Goal: Task Accomplishment & Management: Complete application form

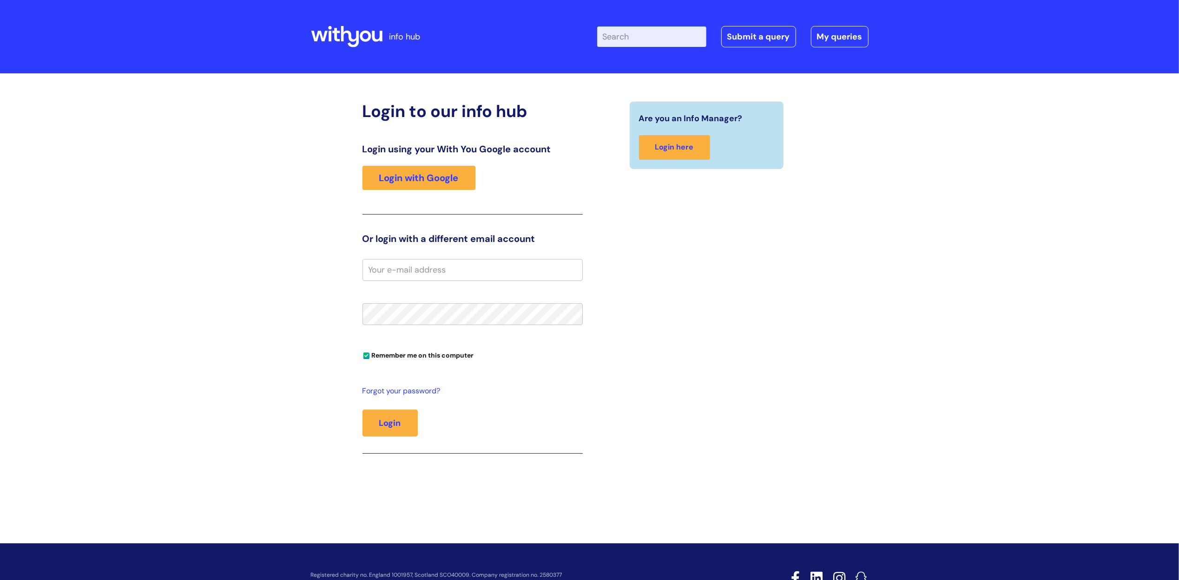
click at [465, 214] on div "Login using your With You Google account Login with Google" at bounding box center [472, 179] width 220 height 71
click at [759, 29] on link "Submit a query" at bounding box center [758, 36] width 75 height 21
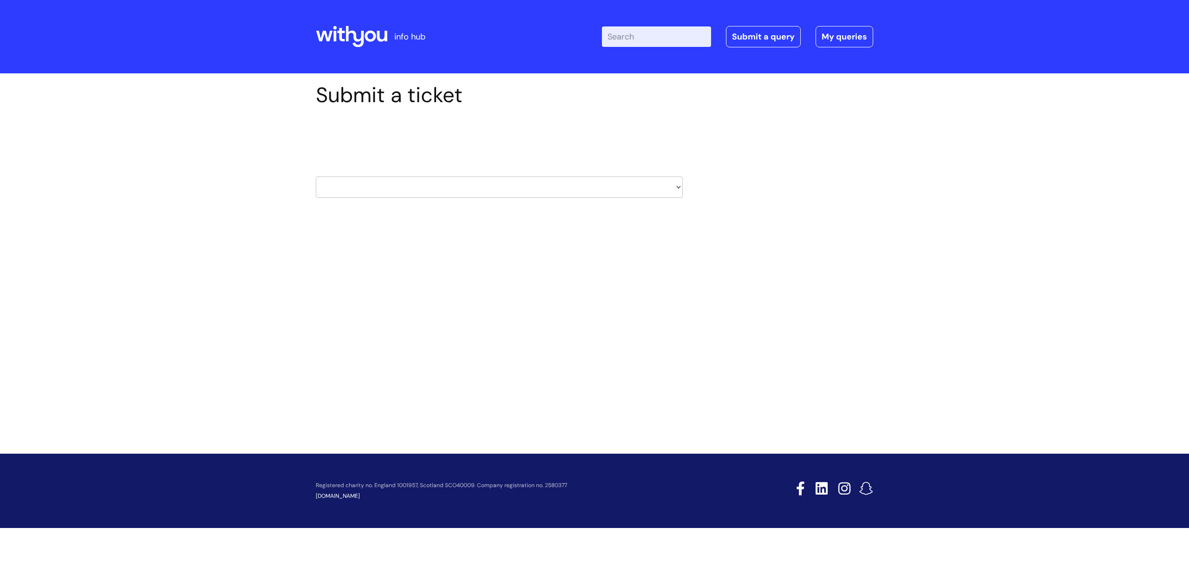
click at [675, 191] on select "HR / People IT and Support Clinical Drug Alerts Finance Accounts Data Support T…" at bounding box center [499, 187] width 367 height 21
select select "it_and_support"
click at [316, 177] on select "HR / People IT and Support Clinical Drug Alerts Finance Accounts Data Support T…" at bounding box center [499, 187] width 367 height 21
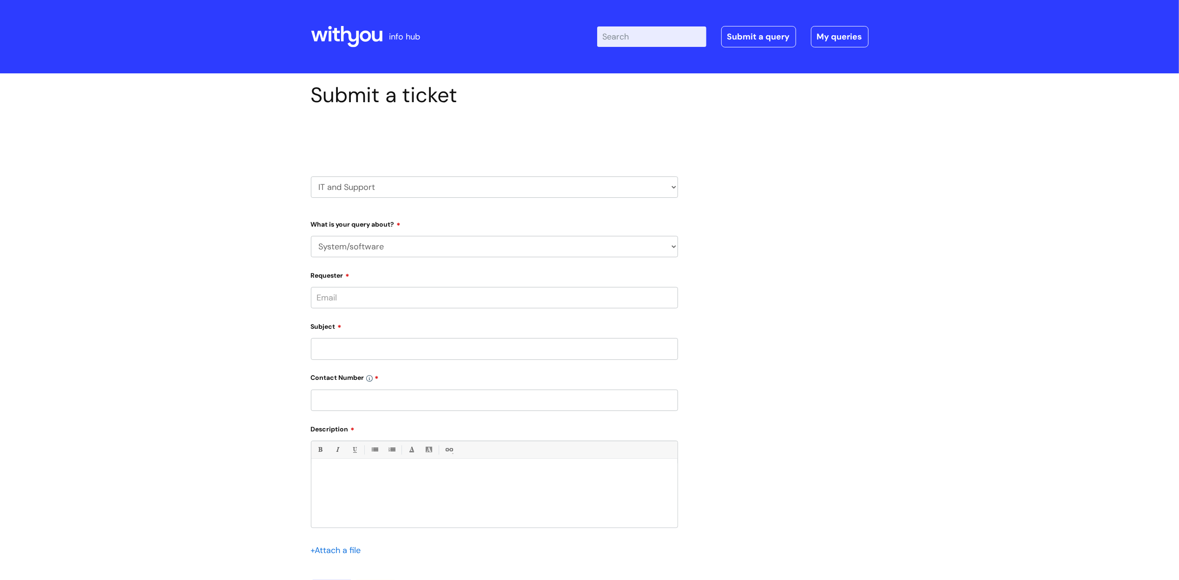
click at [311, 236] on select "... Mobile Phone Reset & MFA Accounts, Starters and Leavers IT Hardware issue I…" at bounding box center [494, 246] width 367 height 21
click at [664, 246] on select "... Mobile Phone Reset & MFA Accounts, Starters and Leavers IT Hardware issue I…" at bounding box center [494, 246] width 367 height 21
select select "Something Else"
click at [311, 236] on select "... Mobile Phone Reset & MFA Accounts, Starters and Leavers IT Hardware issue I…" at bounding box center [494, 246] width 367 height 21
click at [487, 354] on input "Requester" at bounding box center [494, 345] width 367 height 21
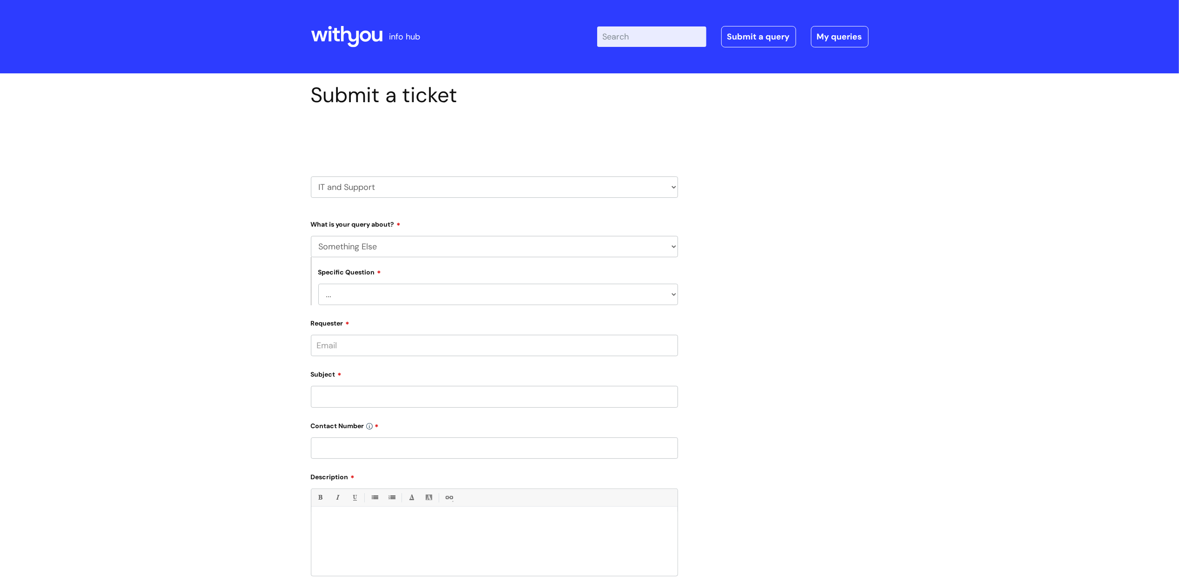
type input "tracey.pilkington@wearewithyou.org.uk"
click at [502, 354] on input "tracey.pilkington@wearewithyou.org.uk" at bounding box center [494, 345] width 367 height 21
click at [391, 391] on div "Subject" at bounding box center [494, 387] width 367 height 41
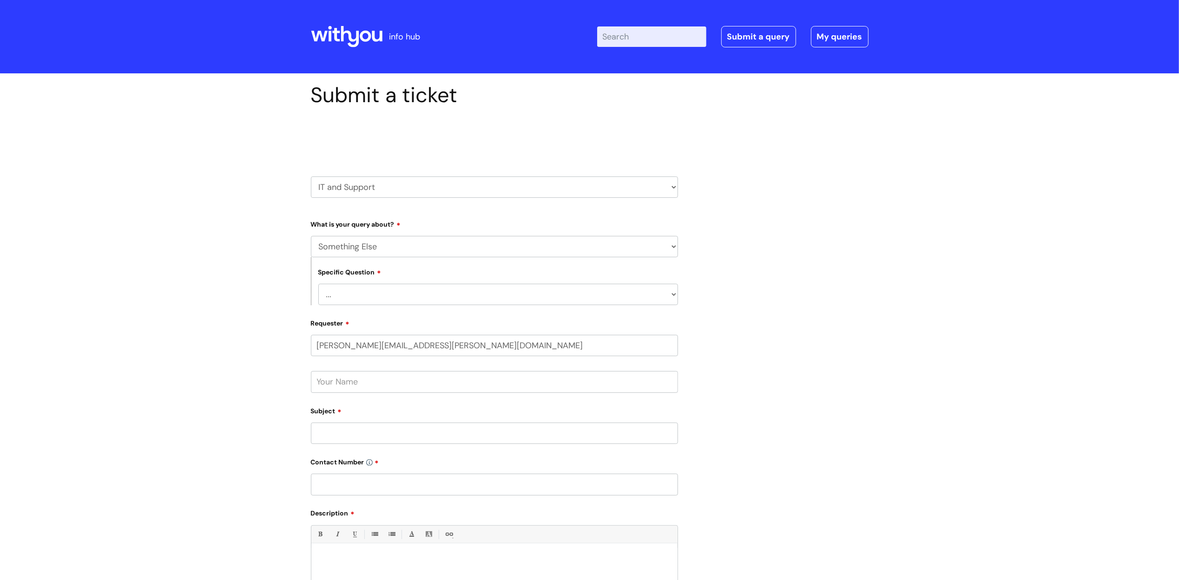
type input "EVENT DELETIONS"
click at [504, 350] on input "tracey.pilkington@wearewithyou.org.uk" at bounding box center [494, 345] width 367 height 21
click at [515, 351] on input "tracey.pilkington@wearewithyou.org.uk" at bounding box center [494, 345] width 367 height 21
type input "tracey.pilkington@wearewithyou.org.uk"
click at [441, 391] on input "text" at bounding box center [494, 381] width 367 height 21
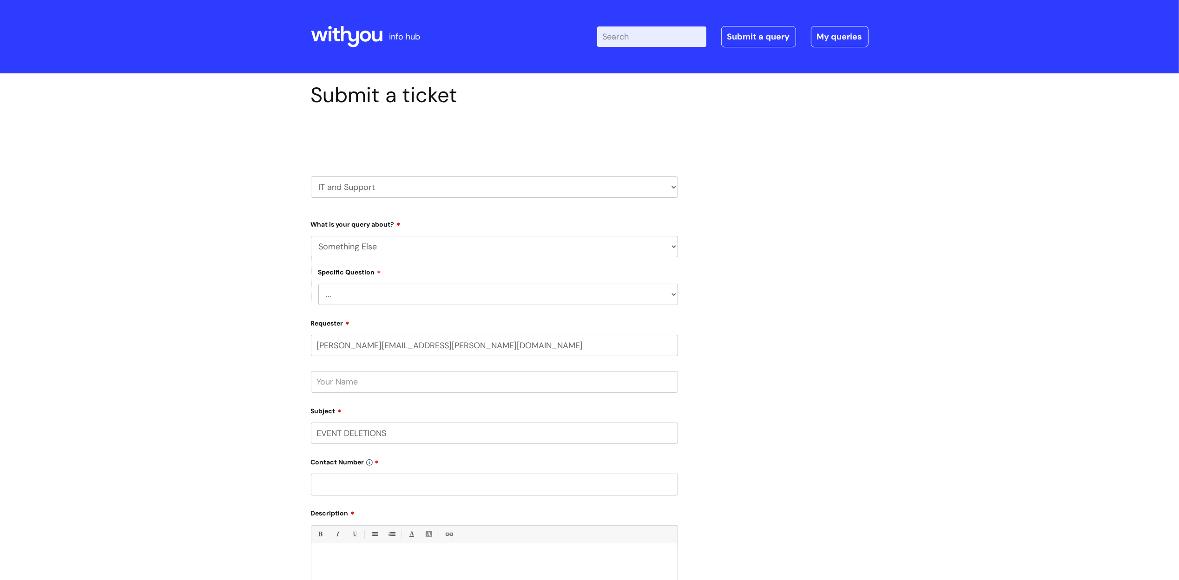
type input "Tracey Pilkington"
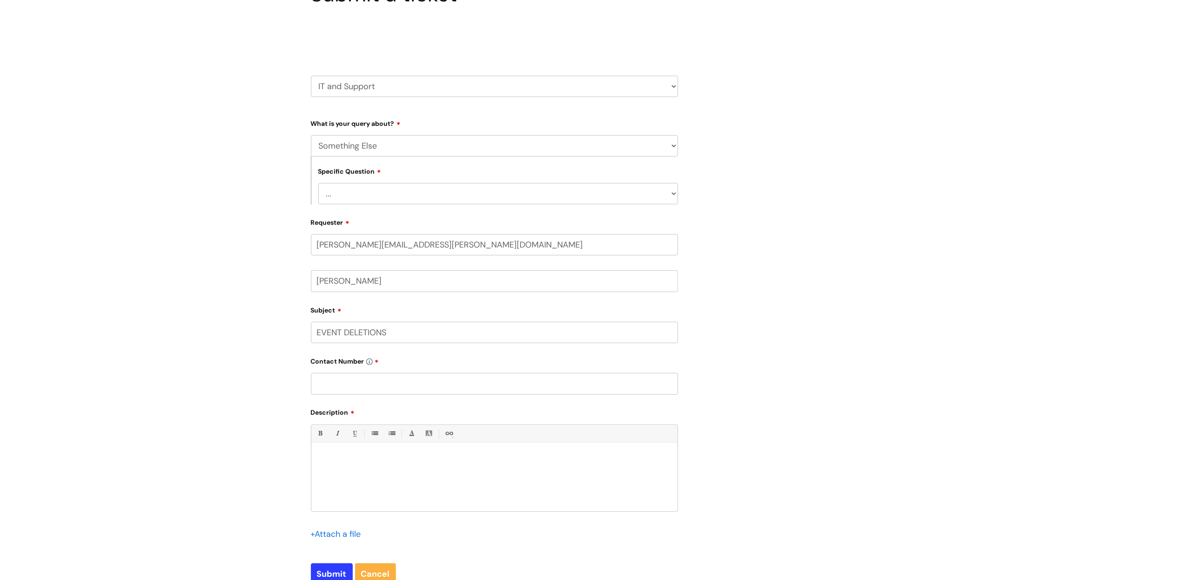
scroll to position [101, 0]
click at [484, 251] on input "tracey.pilkington@wearewithyou.org.uk" at bounding box center [494, 244] width 367 height 21
click at [671, 197] on select "... My problem is not listed" at bounding box center [498, 193] width 360 height 21
click at [671, 142] on select "... Mobile Phone Reset & MFA Accounts, Starters and Leavers IT Hardware issue I…" at bounding box center [494, 145] width 367 height 21
select select "System/software"
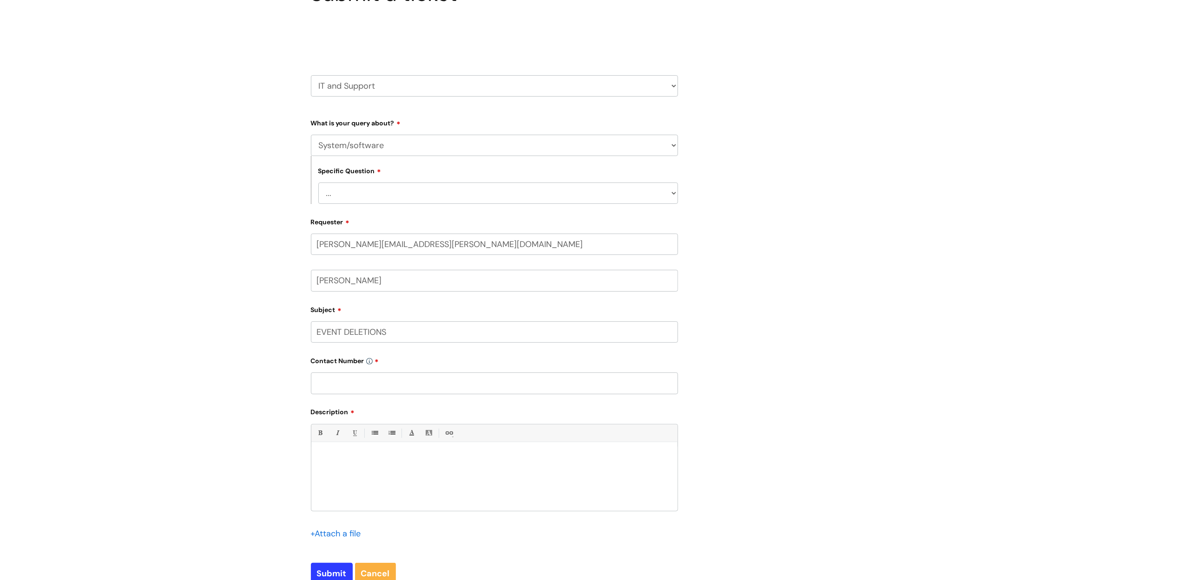
click at [311, 135] on select "... Mobile Phone Reset & MFA Accounts, Starters and Leavers IT Hardware issue I…" at bounding box center [494, 145] width 367 height 21
click at [672, 186] on select "... Halo PCMIS Iaptus NHS Email CJSM Email Mitel Another System Google (Workspa…" at bounding box center [498, 193] width 360 height 21
select select "Another System"
click at [318, 183] on select "... Halo PCMIS Iaptus NHS Email CJSM Email Mitel Another System Google (Workspa…" at bounding box center [498, 193] width 360 height 21
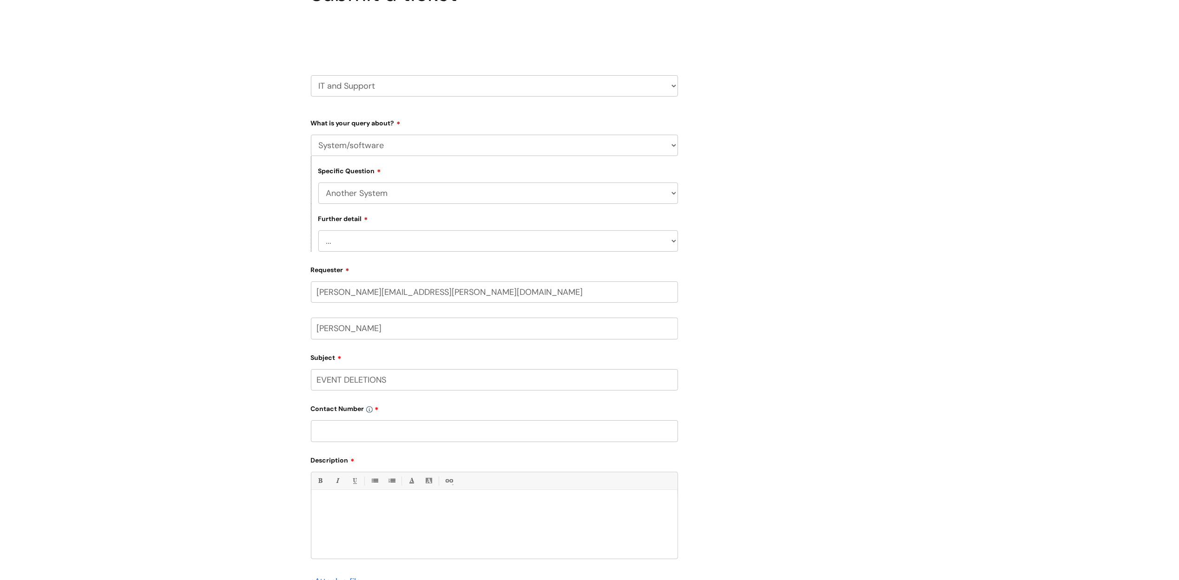
click at [417, 248] on select "... I’ve got a login issue Something else" at bounding box center [498, 240] width 360 height 21
select select "Something else"
click at [318, 231] on select "... I’ve got a login issue Something else" at bounding box center [498, 240] width 360 height 21
click at [470, 290] on input "tracey.pilkington@wearewithyou.org.uk" at bounding box center [494, 292] width 367 height 21
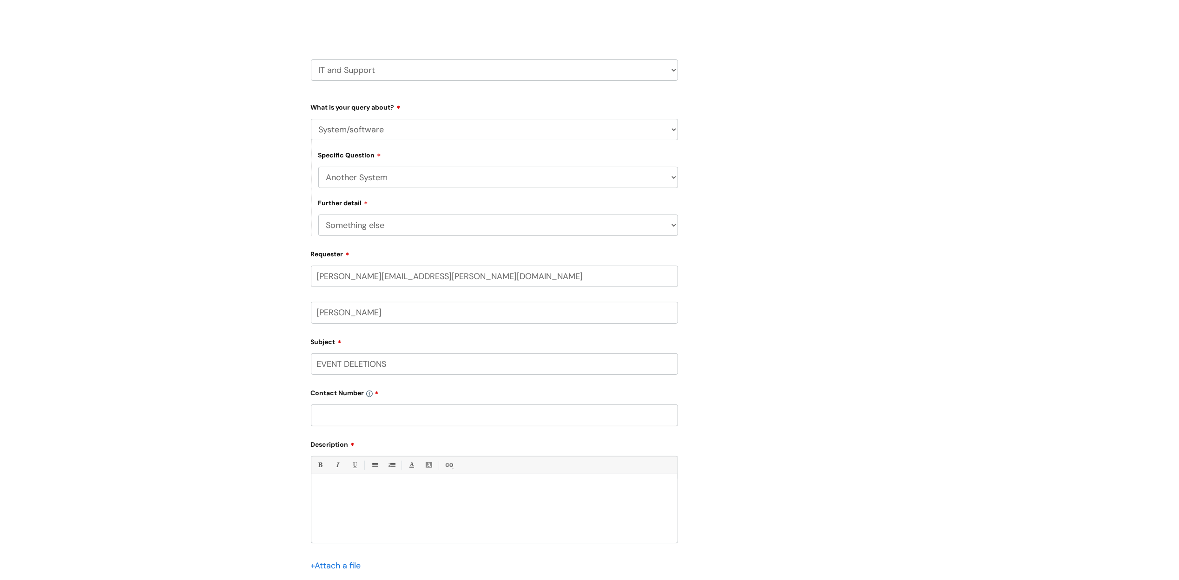
click at [356, 426] on input "text" at bounding box center [494, 415] width 367 height 21
type input "07977785153"
click at [336, 487] on div at bounding box center [494, 511] width 366 height 64
click at [405, 492] on p "I have put a note on and gone close modality when the client had not been open …" at bounding box center [494, 490] width 352 height 8
click at [459, 492] on p "I have put a note on and gone to close modality when the client had not been op…" at bounding box center [494, 490] width 352 height 8
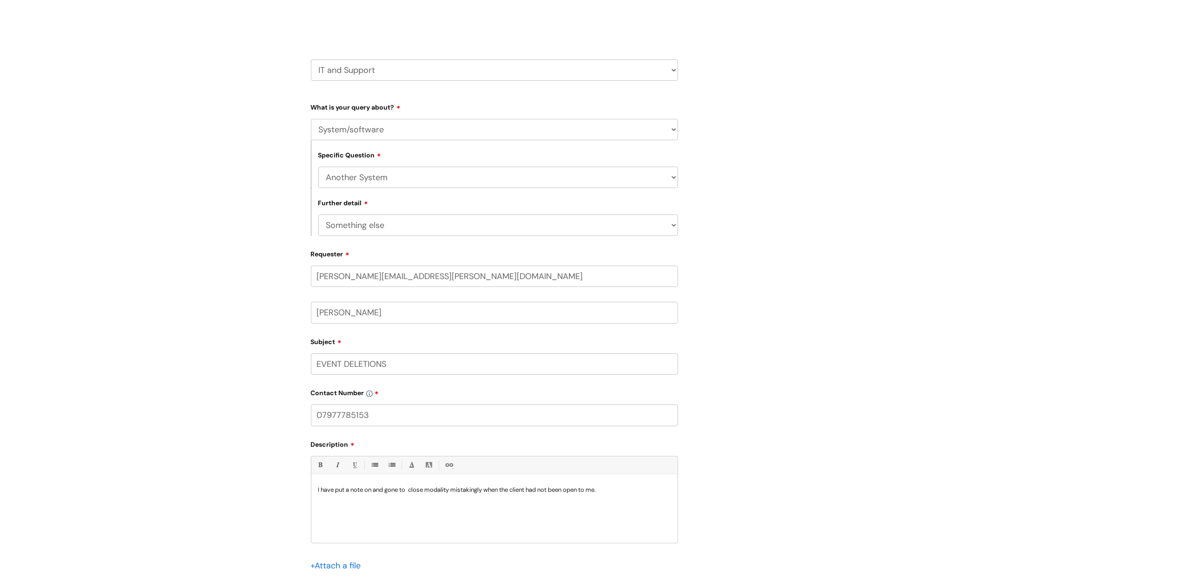
click at [626, 493] on p "I have put a note on and gone to close modality mistakingly when the client had…" at bounding box center [494, 490] width 352 height 8
click at [440, 509] on div "I have put a note on and gone to close modality mistakingly when the client had…" at bounding box center [494, 511] width 366 height 64
click at [502, 508] on div "I have put a note on and gone to close modality mistakingly when the client had…" at bounding box center [494, 511] width 366 height 64
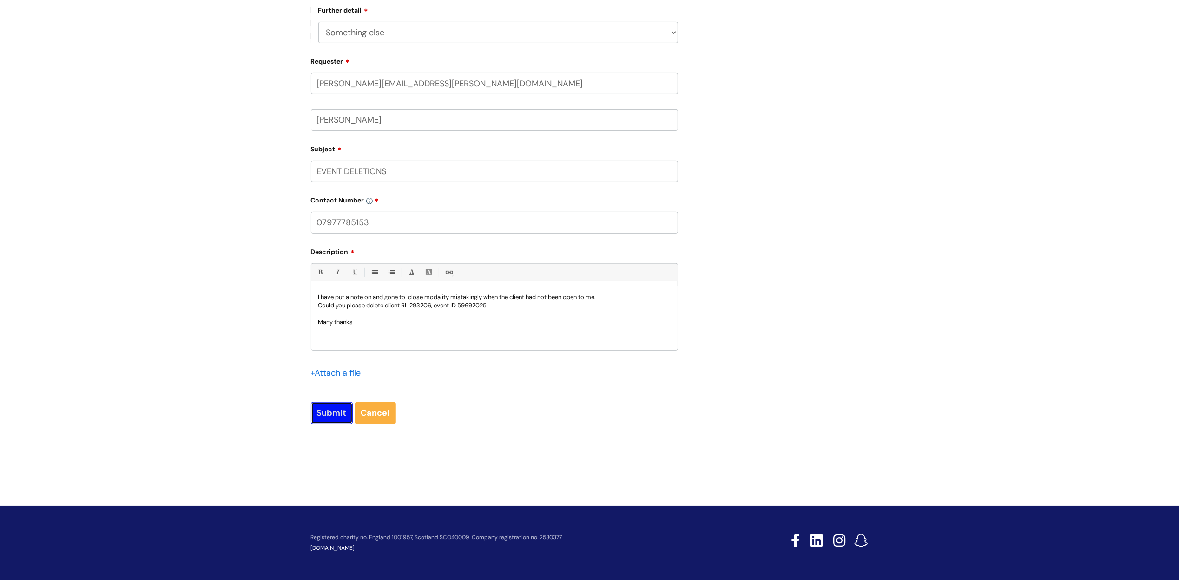
click at [331, 413] on input "Submit" at bounding box center [332, 412] width 42 height 21
type input "Please Wait..."
